Goal: Task Accomplishment & Management: Use online tool/utility

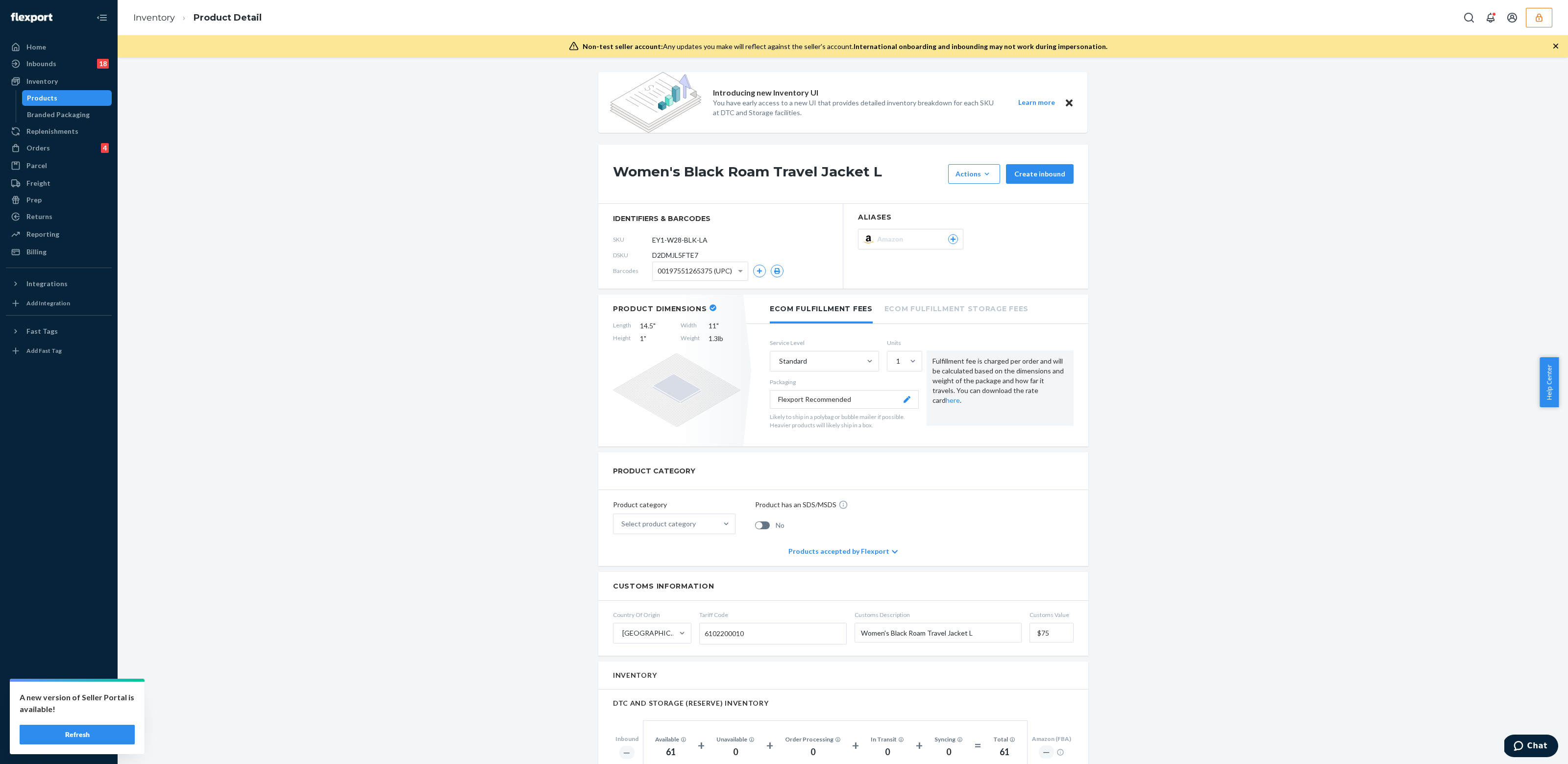
click at [1541, 19] on icon "button" at bounding box center [1539, 18] width 10 height 10
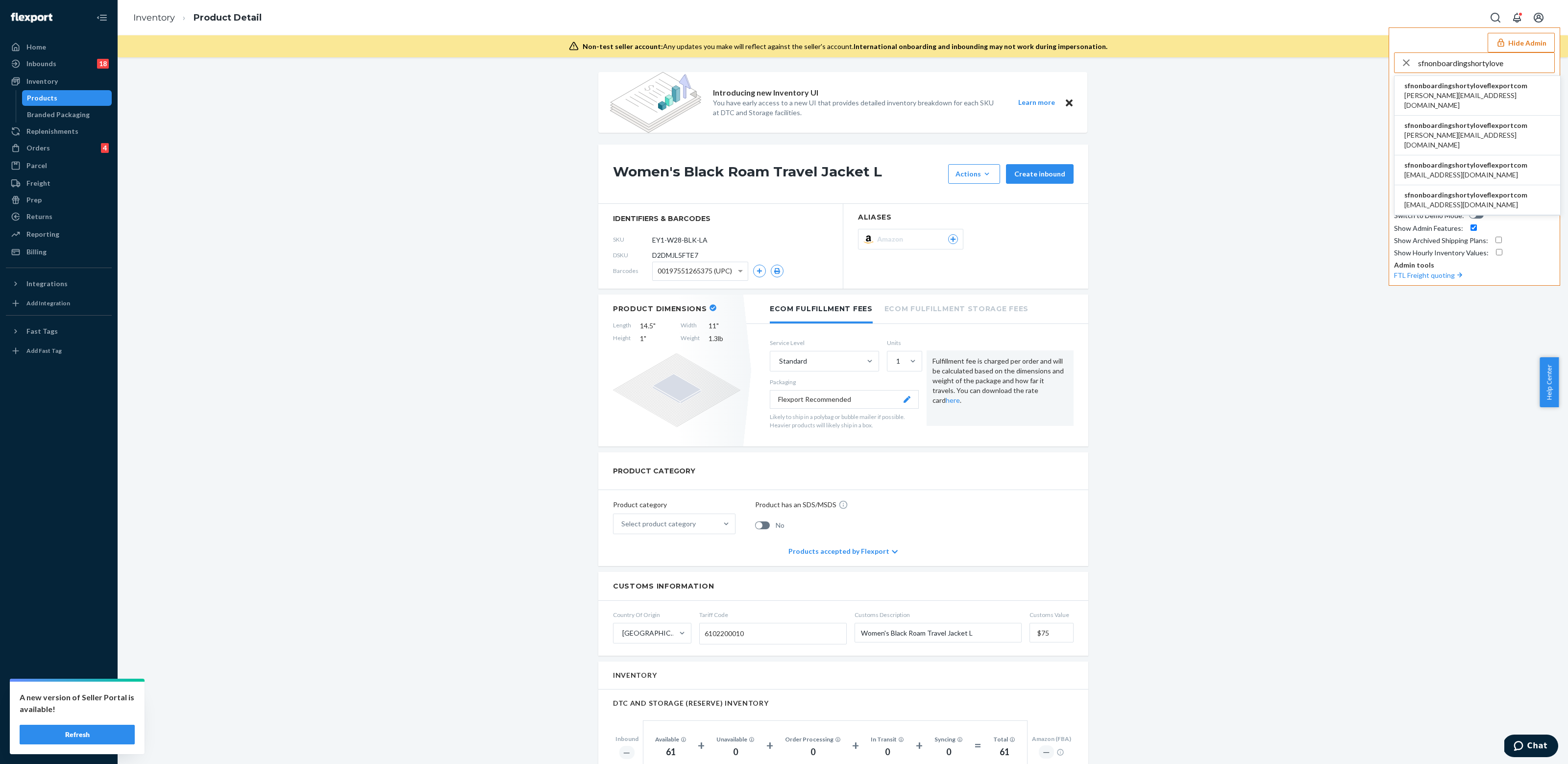
type input "sfnonboardingshortylove"
click at [1463, 97] on span "blake@shortylove.com" at bounding box center [1477, 100] width 146 height 19
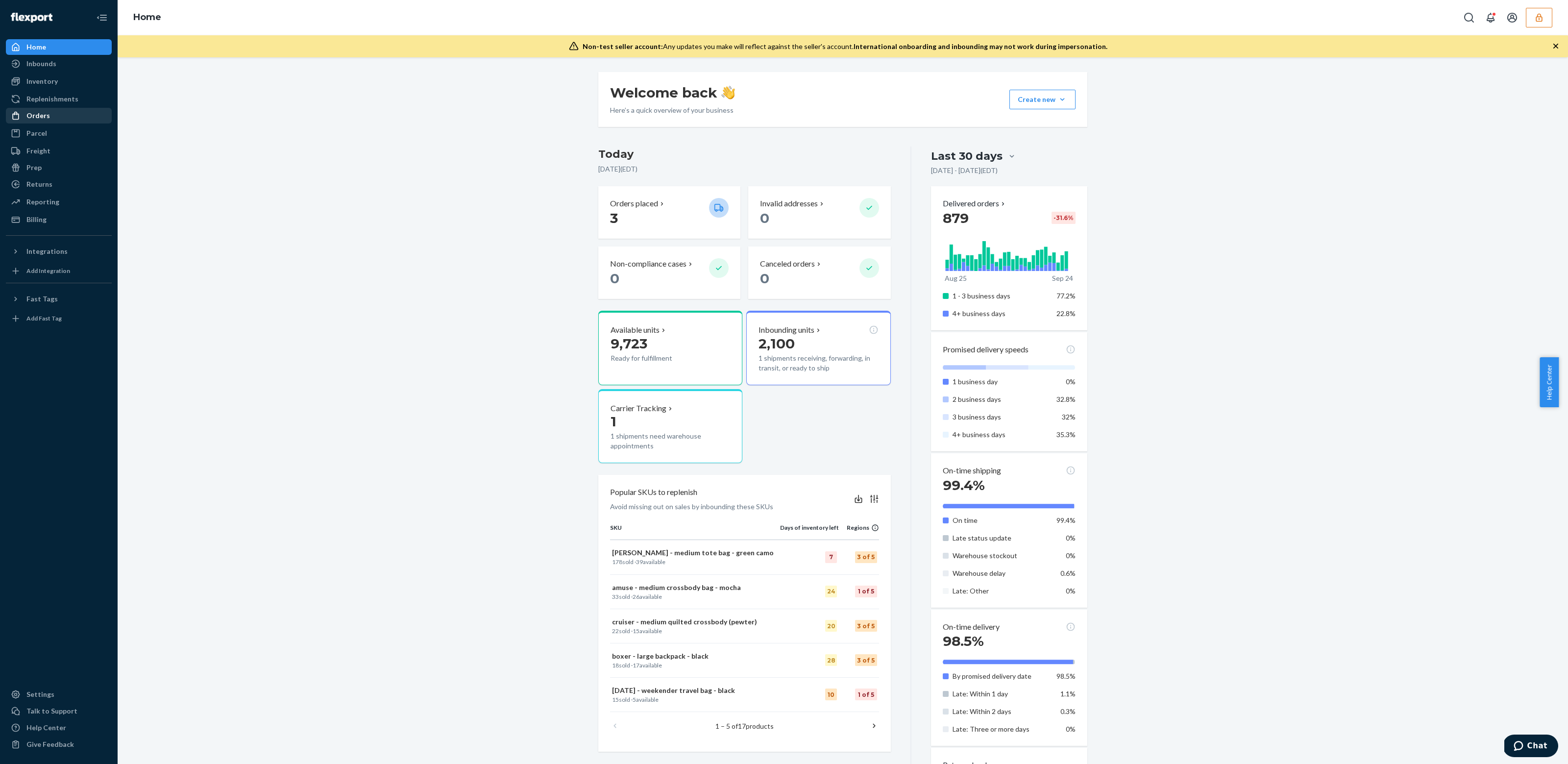
click at [67, 117] on div "Orders" at bounding box center [58, 116] width 104 height 14
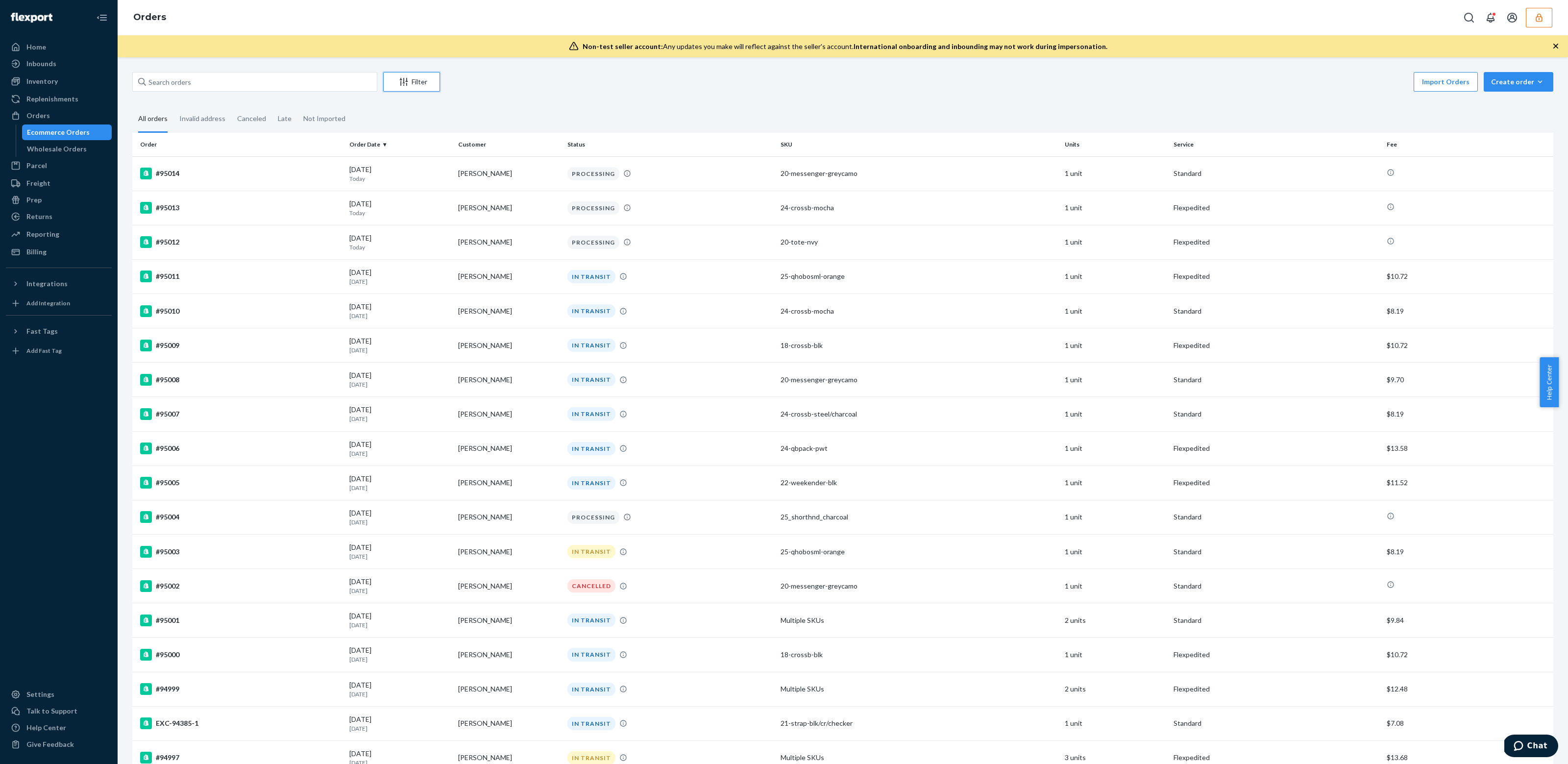
click at [415, 77] on div "Filter" at bounding box center [411, 82] width 56 height 10
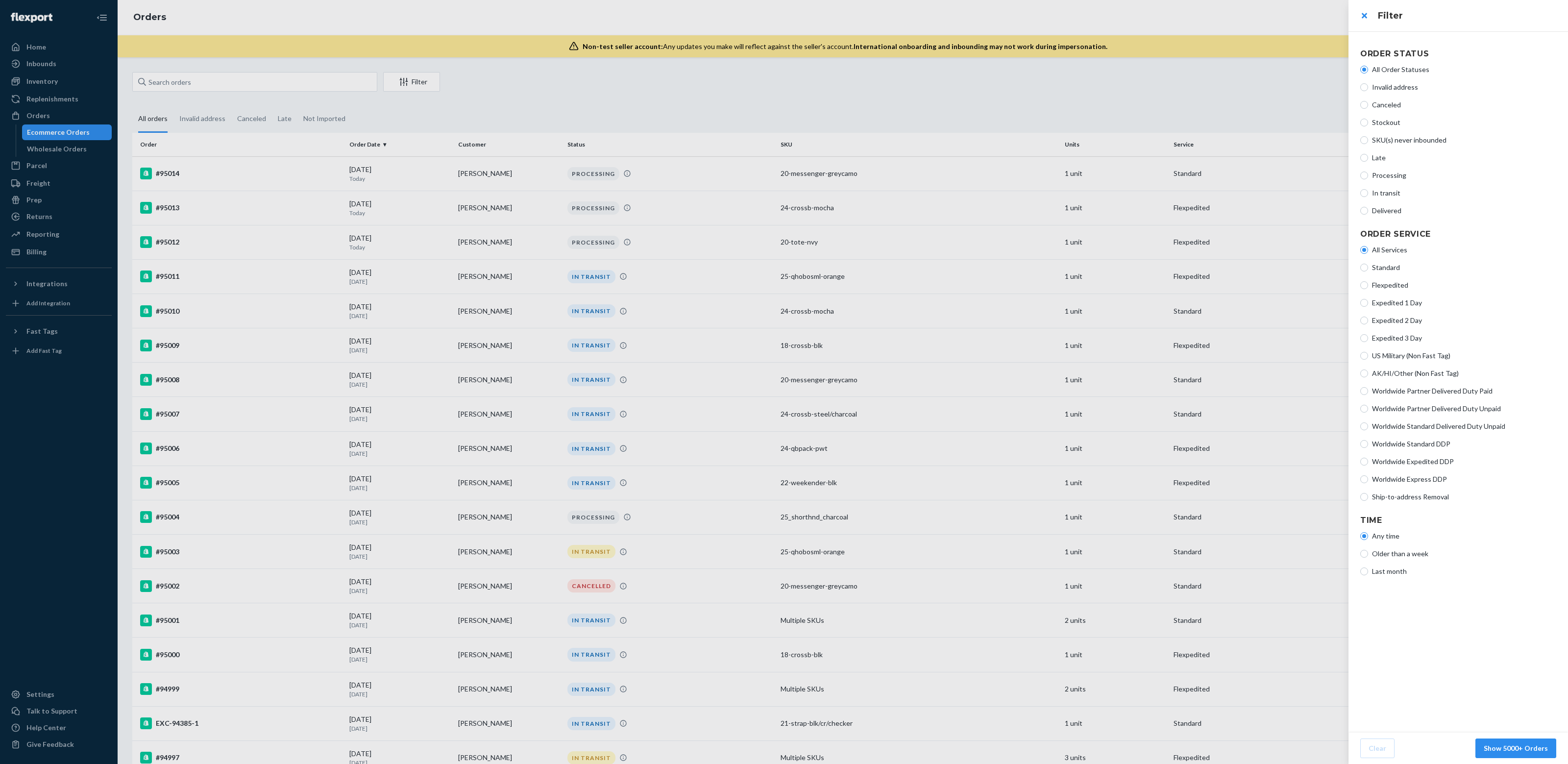
click at [1430, 496] on span "Ship-to-address Removal" at bounding box center [1464, 497] width 184 height 10
click at [1368, 496] on input "Ship-to-address Removal" at bounding box center [1364, 497] width 8 height 8
radio input "true"
radio input "false"
click at [1542, 746] on button "Show 3 Orders" at bounding box center [1524, 748] width 65 height 19
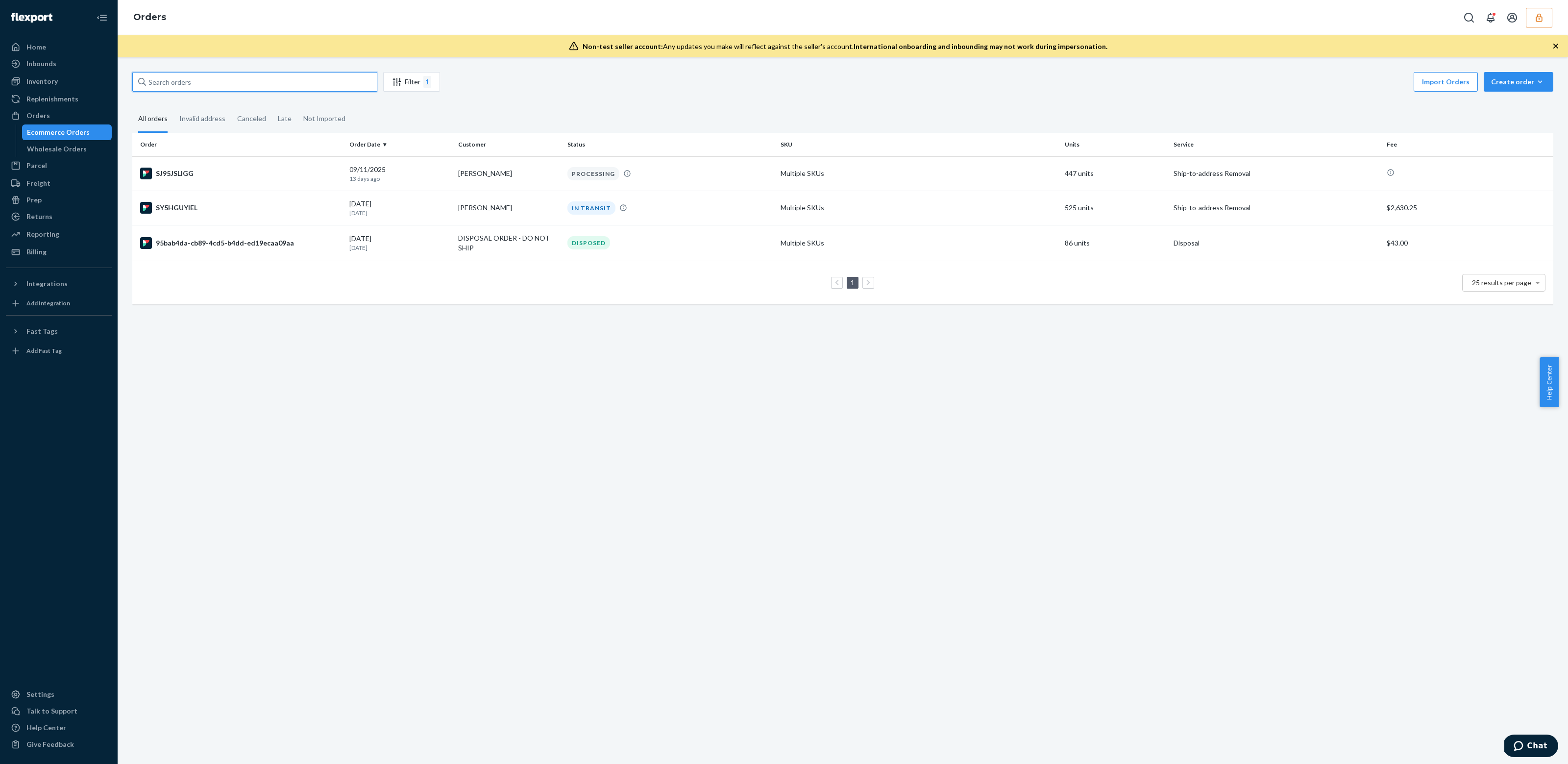
click at [217, 82] on input "text" at bounding box center [254, 82] width 245 height 19
drag, startPoint x: 57, startPoint y: 132, endPoint x: 449, endPoint y: 18, distance: 408.2
click at [57, 132] on div "Ecommerce Orders" at bounding box center [58, 132] width 63 height 10
click at [399, 69] on div "Filter 1 Import Orders Create order Ecommerce order Removal order All orders In…" at bounding box center [842, 410] width 1451 height 707
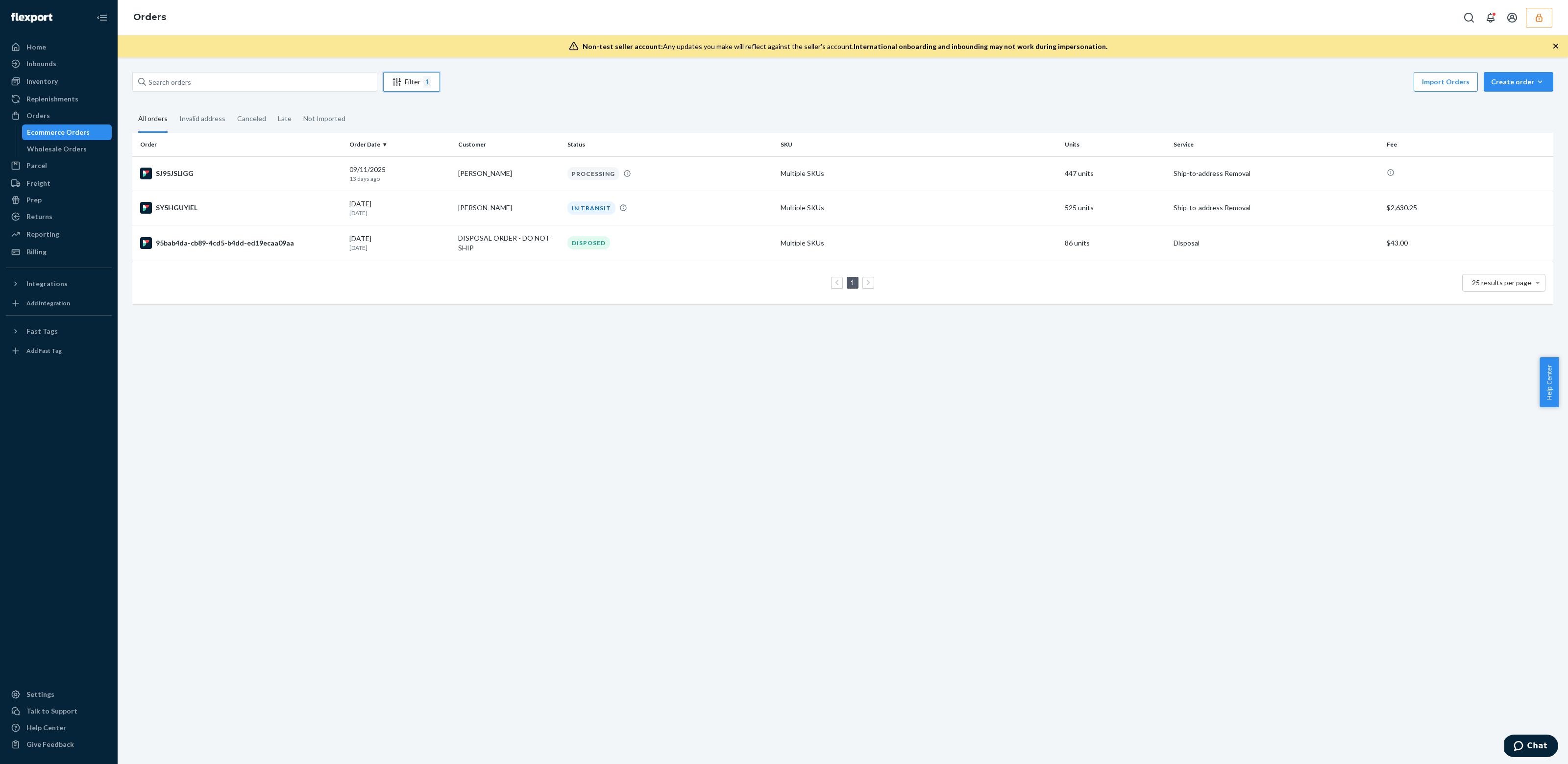
click at [404, 80] on div "Filter 1" at bounding box center [411, 82] width 56 height 12
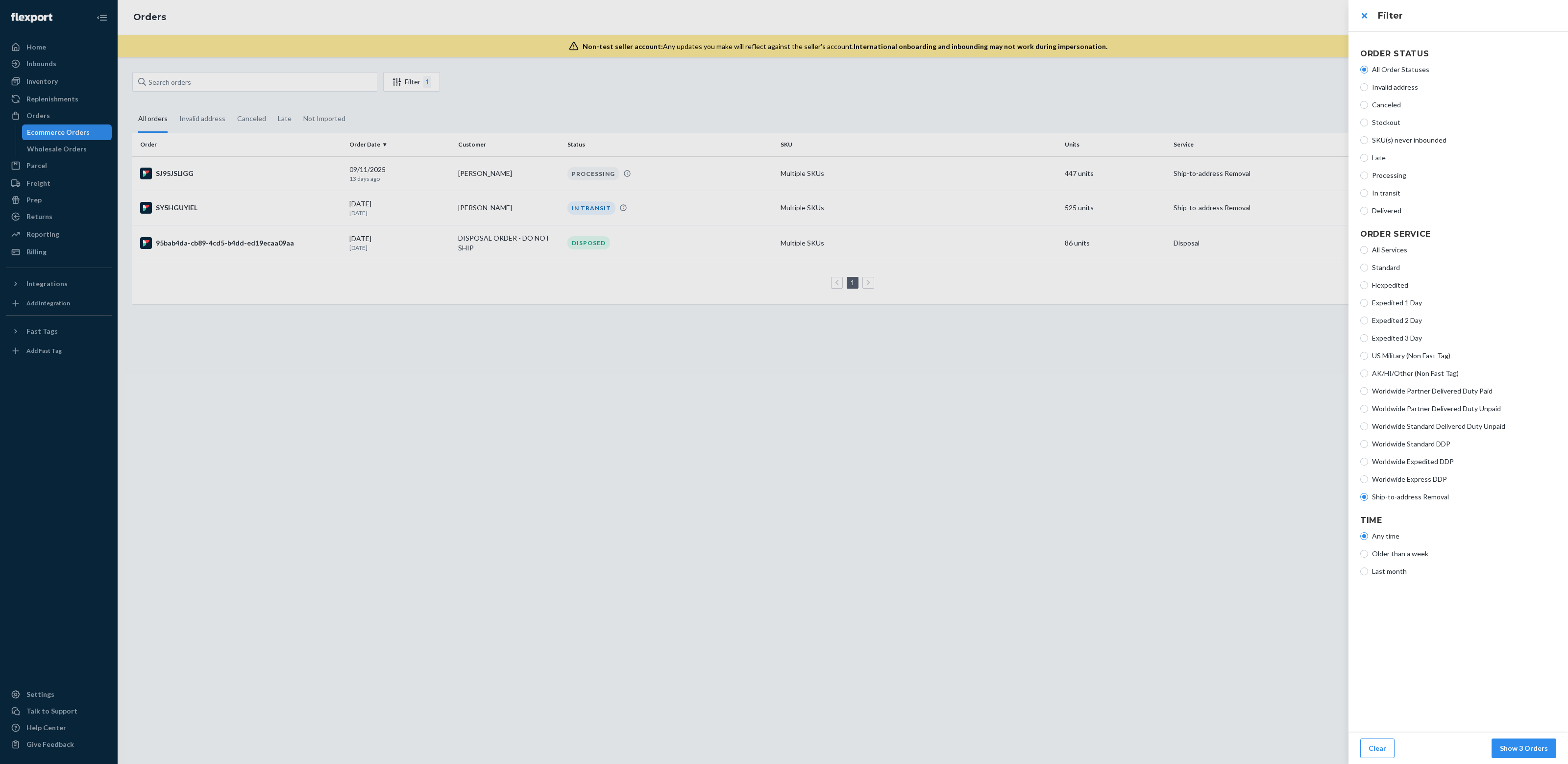
drag, startPoint x: 1376, startPoint y: 248, endPoint x: 1440, endPoint y: 346, distance: 117.0
click at [1376, 248] on span "All Services" at bounding box center [1464, 250] width 184 height 10
click at [1368, 248] on input "All Services" at bounding box center [1364, 250] width 8 height 8
radio input "true"
radio input "false"
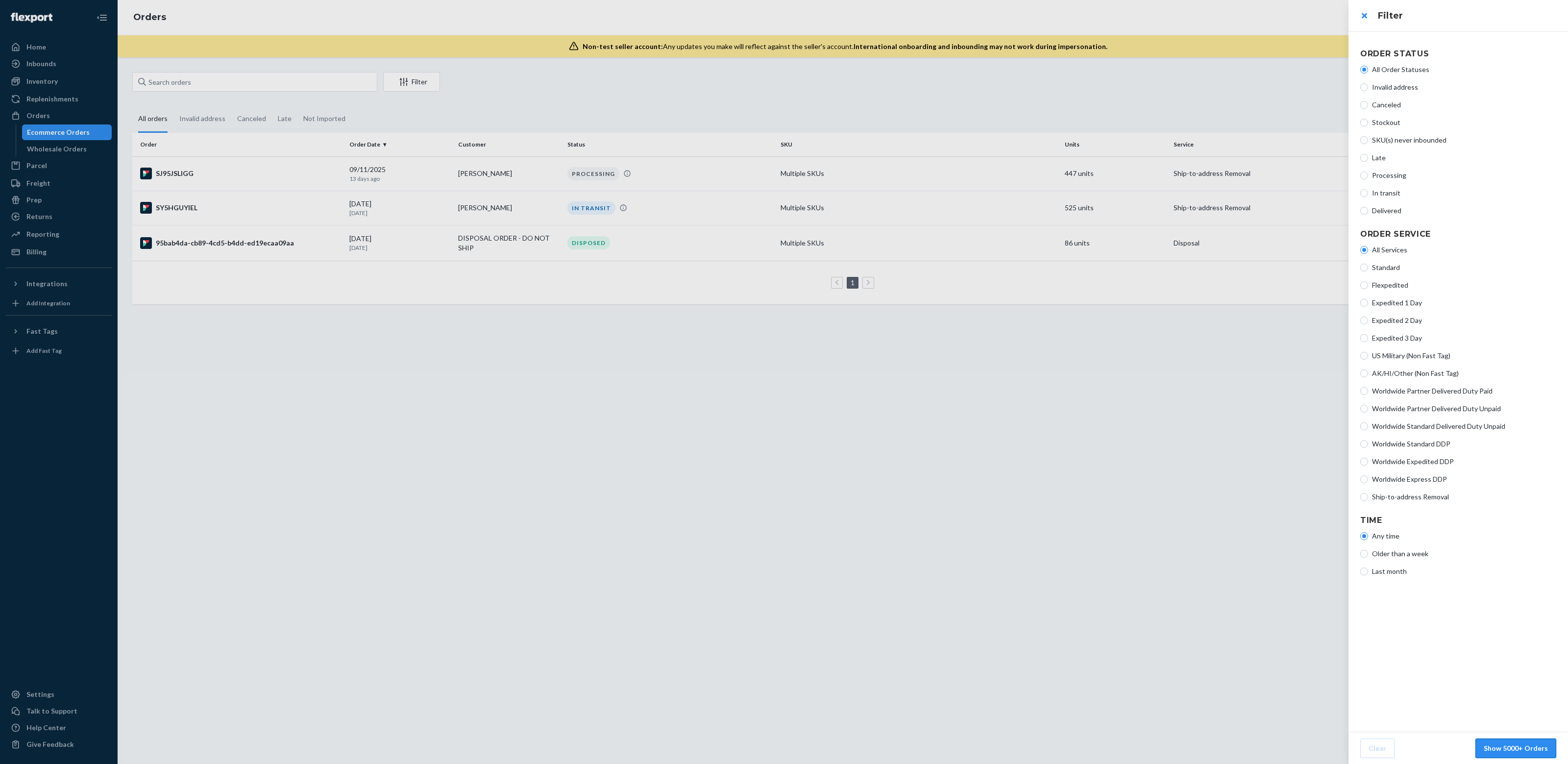
click at [1524, 734] on footer "Clear Show 5000+ Orders" at bounding box center [1458, 748] width 220 height 32
click at [1527, 747] on button "Show 5000+ Orders" at bounding box center [1516, 748] width 81 height 19
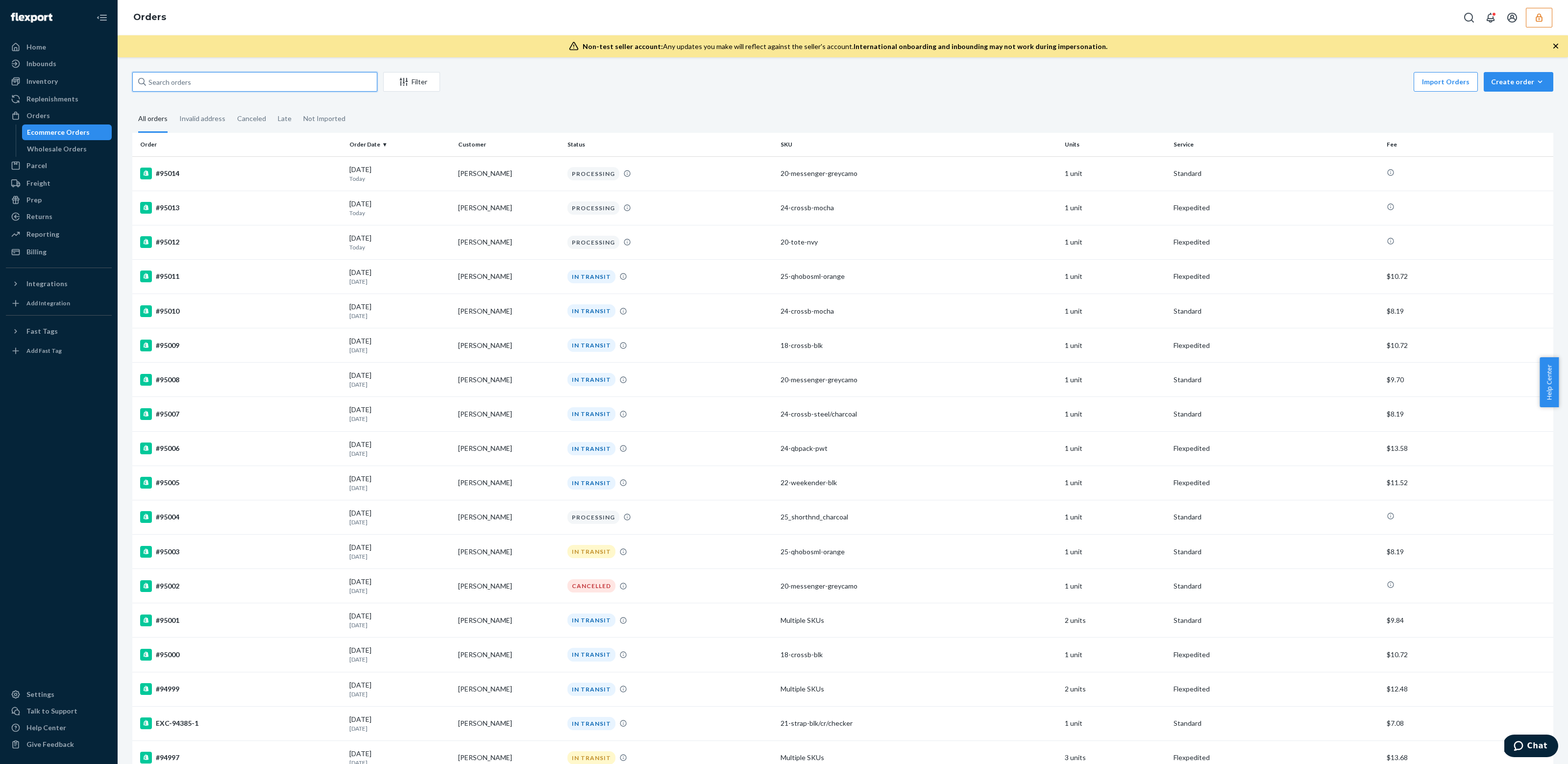
click at [269, 89] on input "text" at bounding box center [254, 82] width 245 height 19
paste input "94287"
type input "94287"
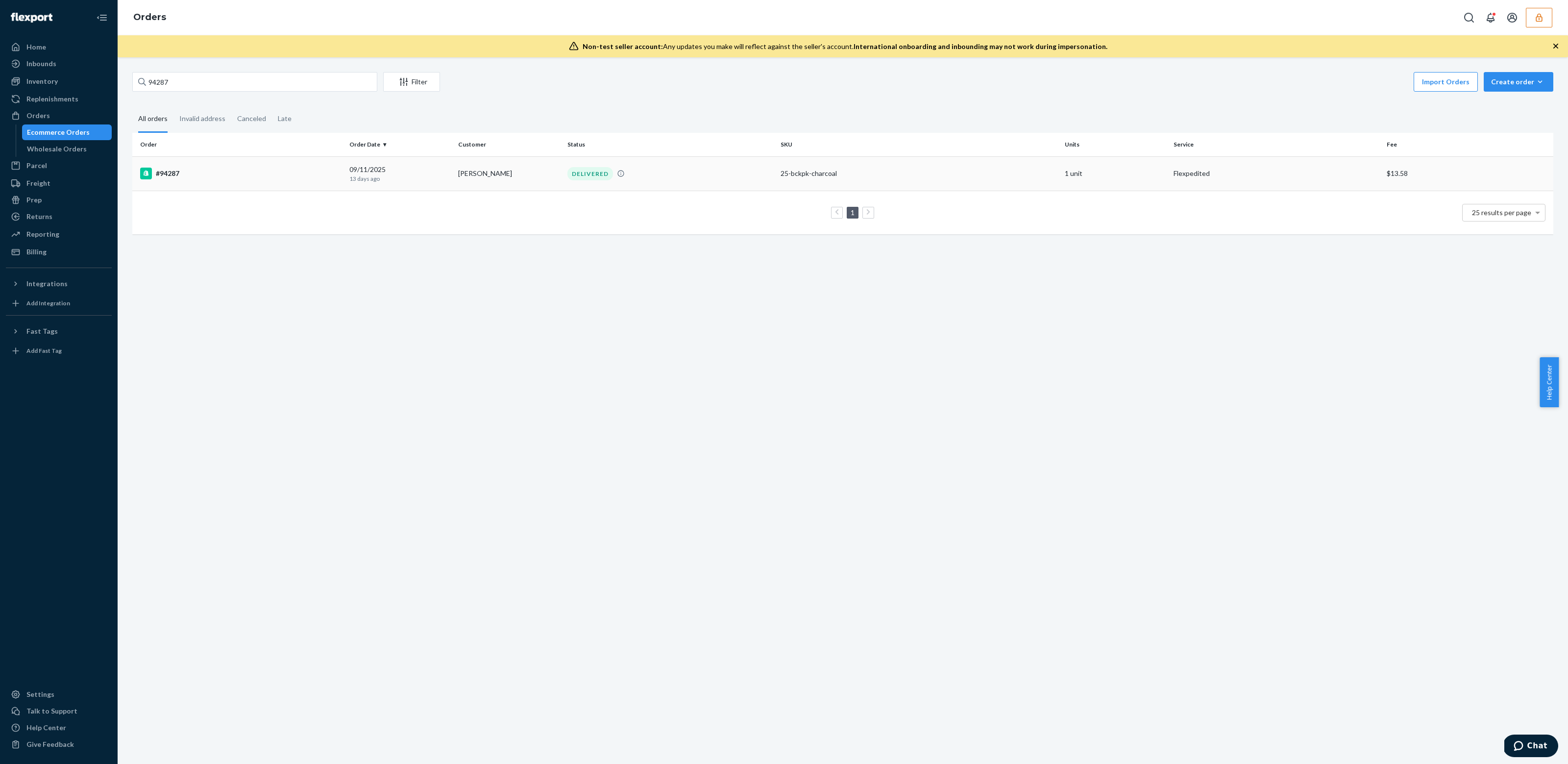
click at [371, 175] on p "13 days ago" at bounding box center [400, 179] width 101 height 9
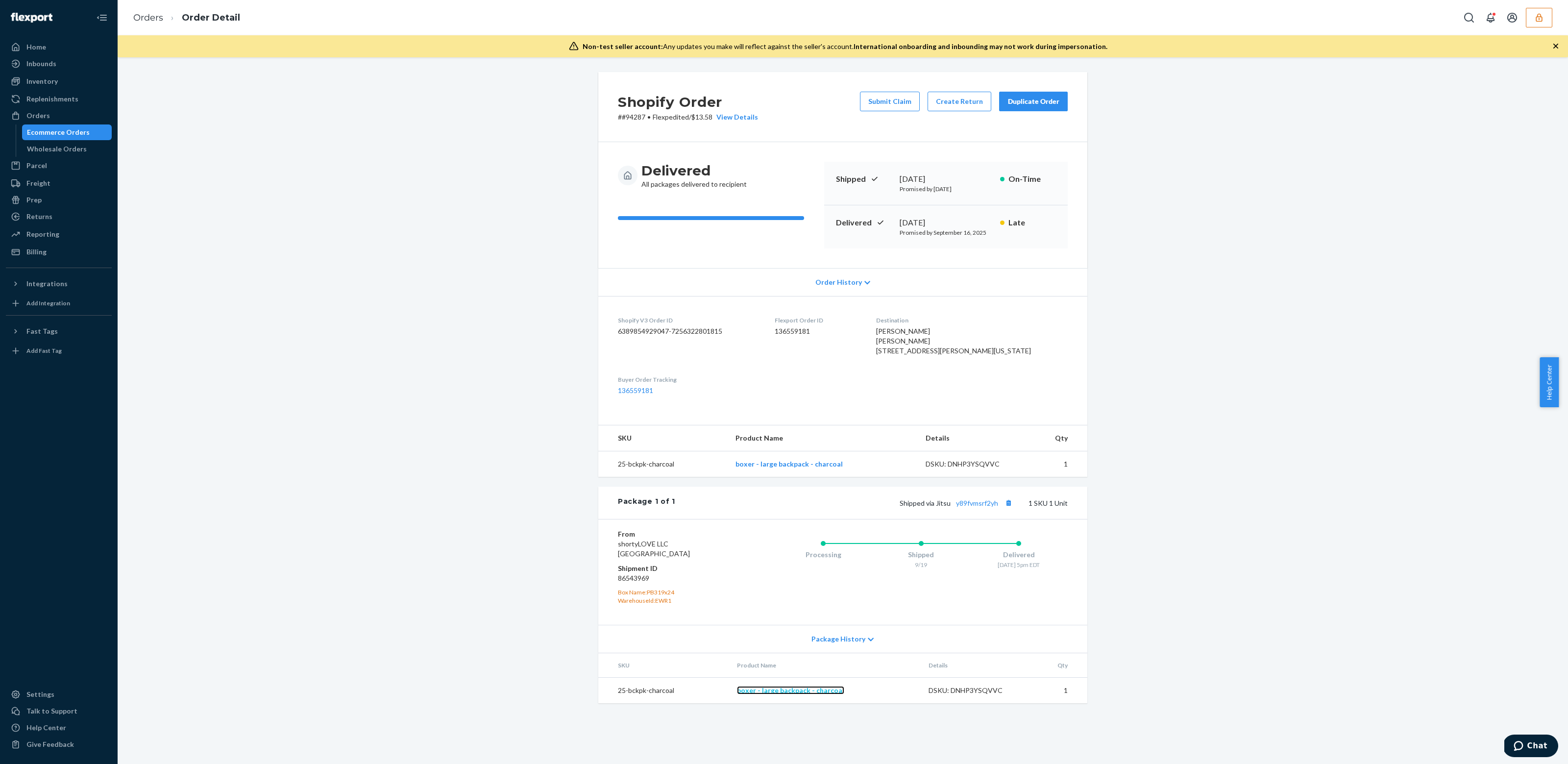
click at [789, 695] on link "boxer - large backpack - charcoal" at bounding box center [791, 690] width 107 height 9
click at [825, 281] on span "Order History" at bounding box center [839, 282] width 46 height 10
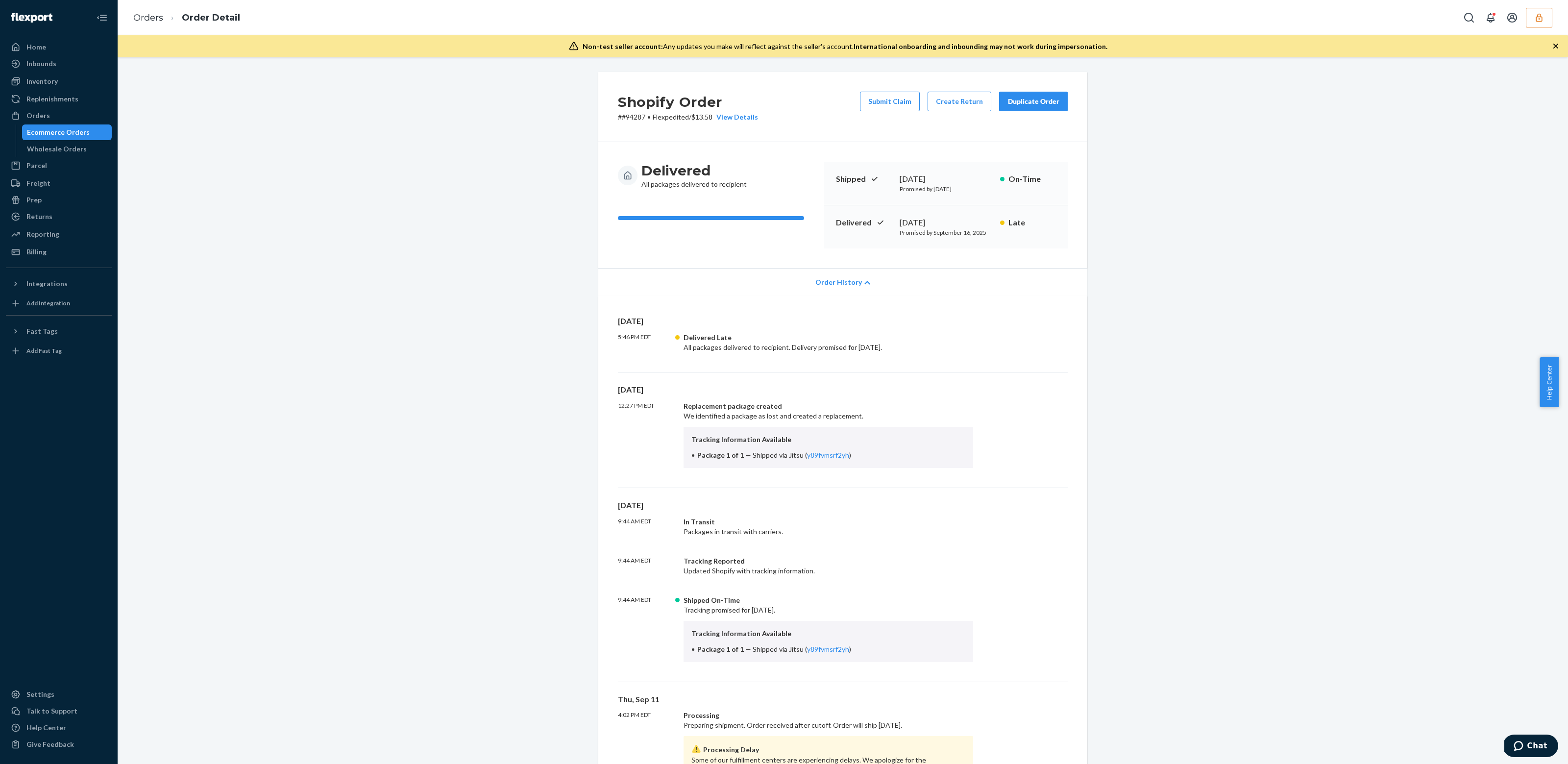
click at [825, 281] on span "Order History" at bounding box center [839, 282] width 46 height 10
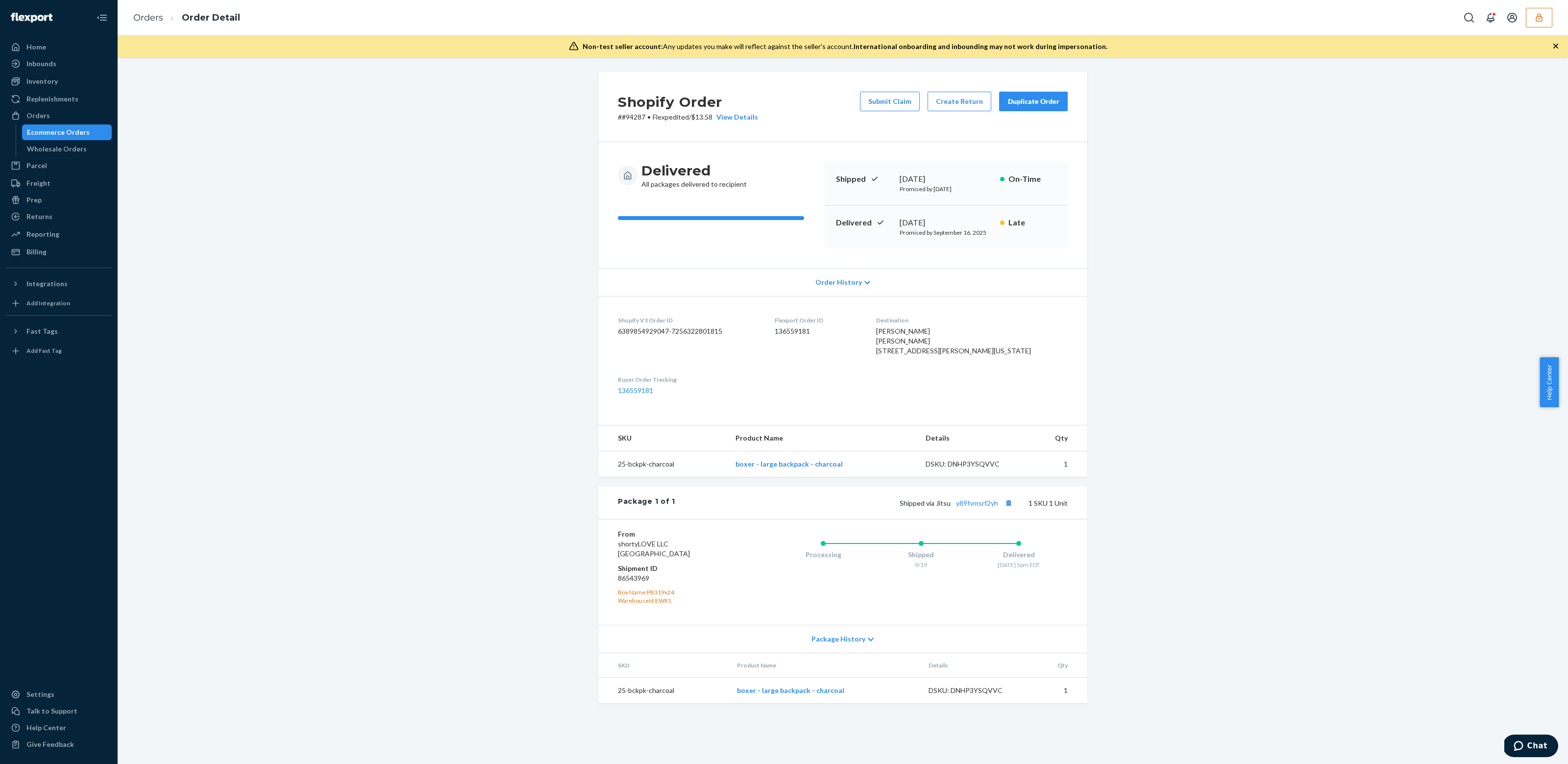
click at [1026, 110] on button "Duplicate Order" at bounding box center [1033, 102] width 69 height 19
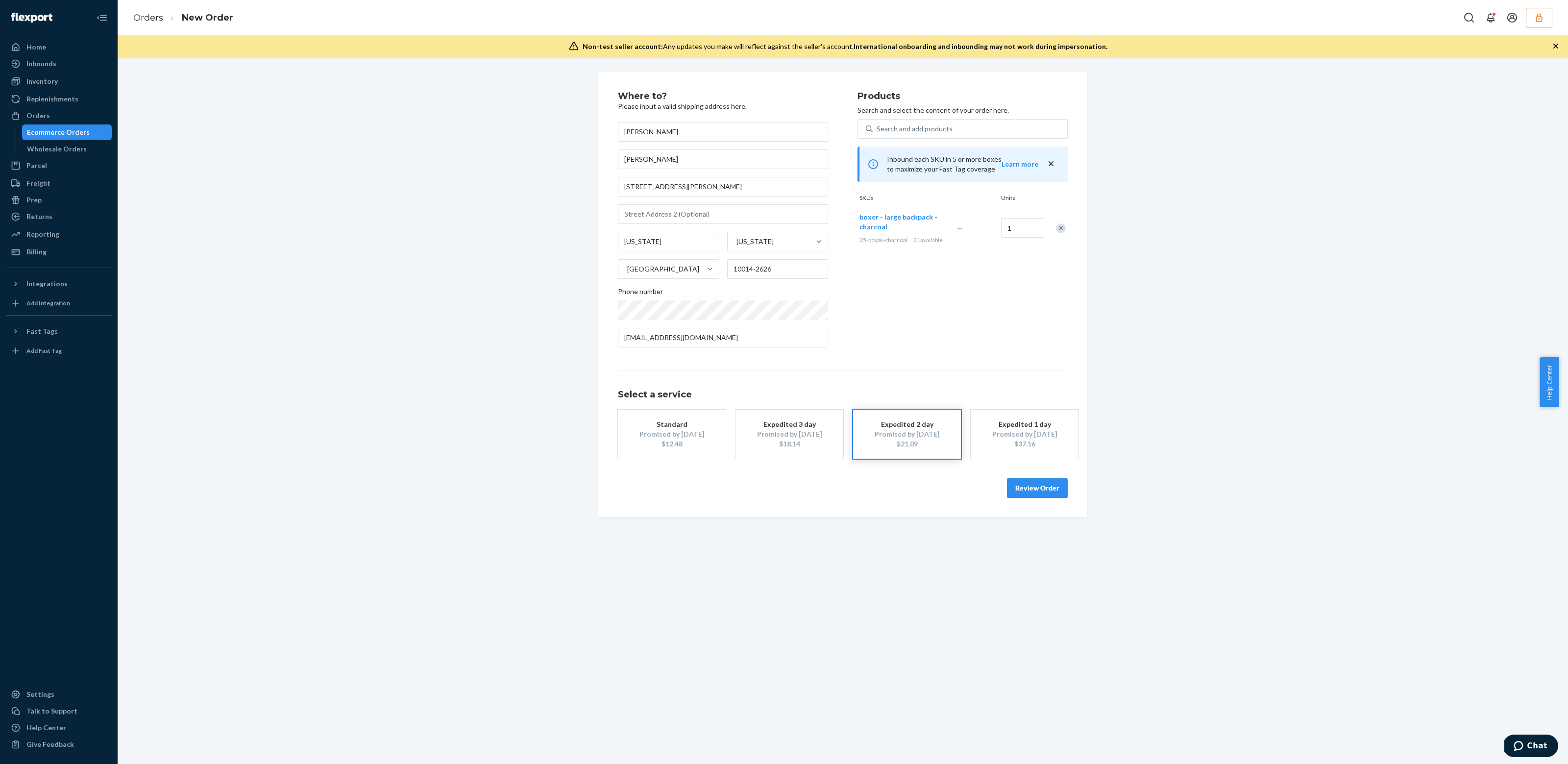
click at [64, 131] on div "Ecommerce Orders" at bounding box center [58, 132] width 63 height 10
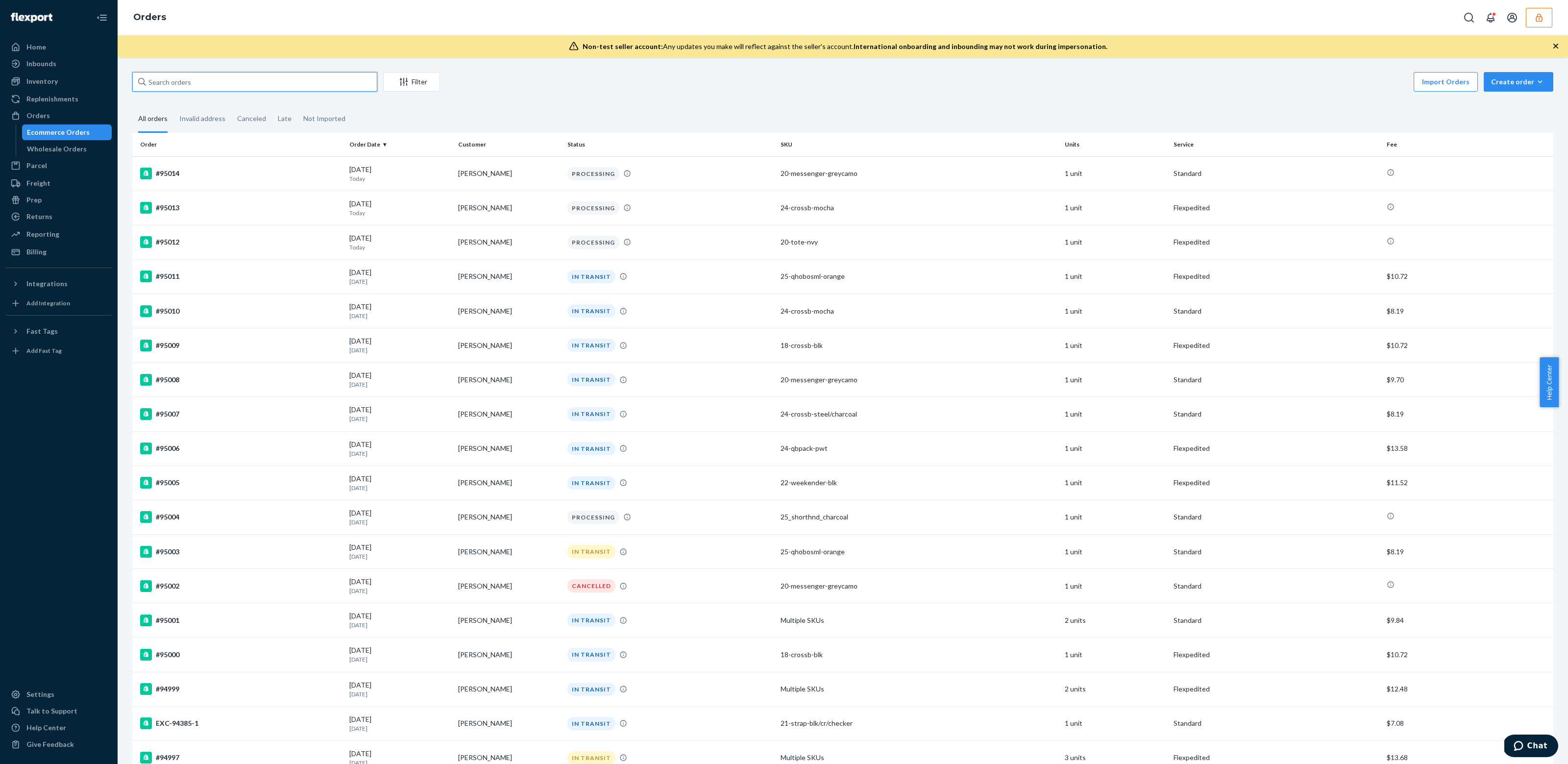
click at [235, 90] on input "text" at bounding box center [254, 82] width 245 height 19
